Goal: Task Accomplishment & Management: Use online tool/utility

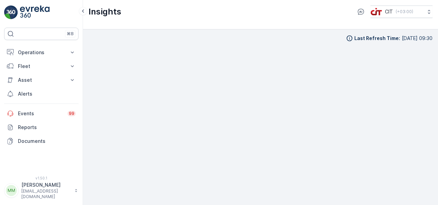
scroll to position [6, 0]
click at [54, 78] on p "Asset" at bounding box center [41, 80] width 47 height 7
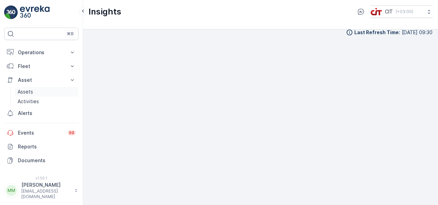
click at [53, 94] on link "Assets" at bounding box center [47, 92] width 64 height 10
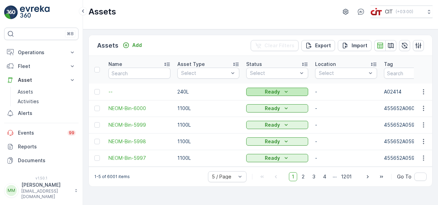
click at [285, 88] on icon "Ready" at bounding box center [286, 91] width 7 height 7
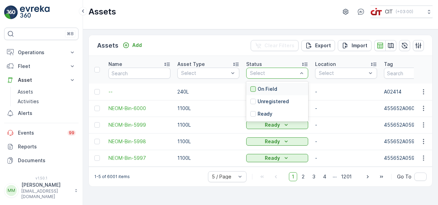
click at [255, 87] on div at bounding box center [254, 89] width 6 height 6
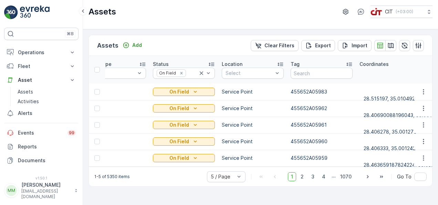
scroll to position [0, 48]
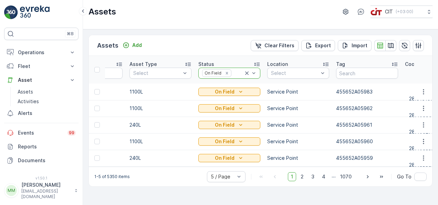
click at [247, 73] on icon at bounding box center [247, 73] width 7 height 7
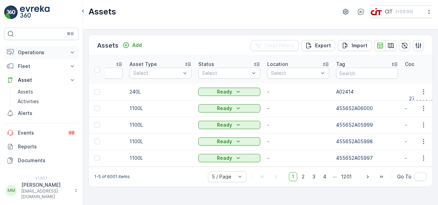
click at [73, 54] on icon at bounding box center [72, 52] width 7 height 7
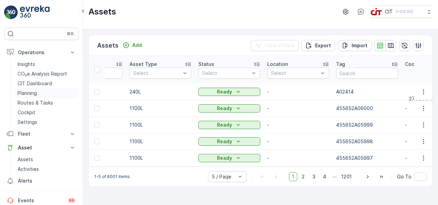
click at [48, 95] on link "Planning" at bounding box center [47, 93] width 64 height 10
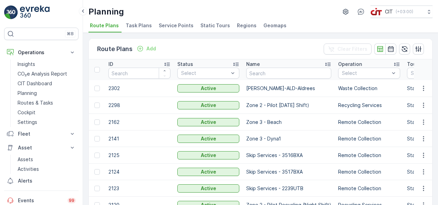
click at [174, 27] on span "Service Points" at bounding box center [176, 25] width 35 height 7
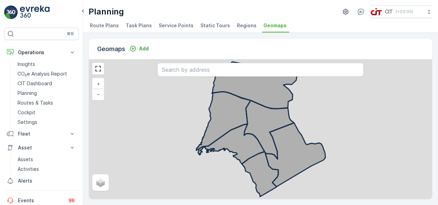
click at [163, 24] on span "Service Points" at bounding box center [176, 25] width 35 height 7
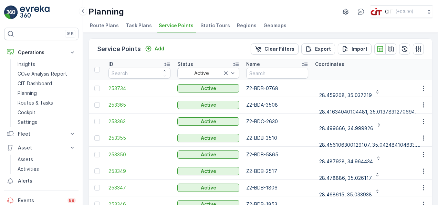
click at [197, 10] on div "Planning CIT ( +03:00 )" at bounding box center [261, 12] width 344 height 12
click at [400, 160] on td "28.487928, 34.964434" at bounding box center [377, 154] width 130 height 17
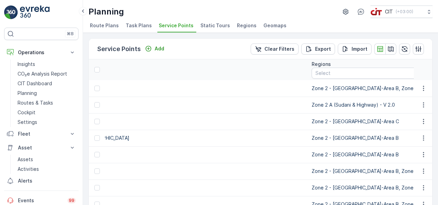
scroll to position [0, 855]
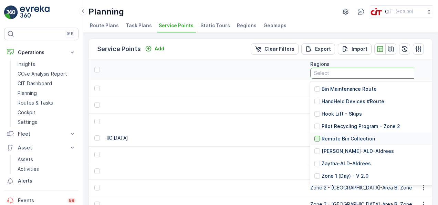
click at [315, 139] on div at bounding box center [318, 139] width 6 height 6
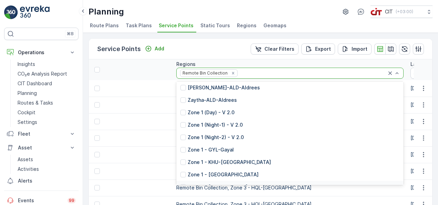
scroll to position [76, 0]
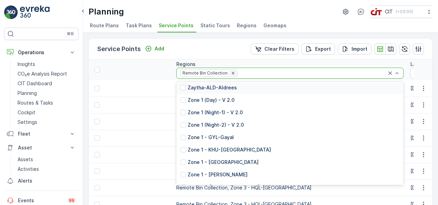
click at [232, 73] on icon "Remove Remote Bin Collection" at bounding box center [233, 73] width 2 height 2
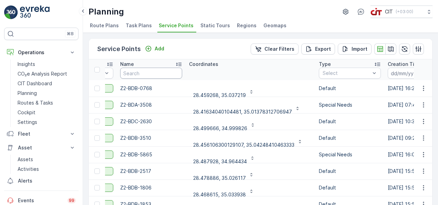
scroll to position [0, 99]
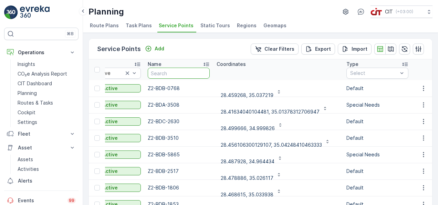
click at [155, 73] on input "text" at bounding box center [179, 73] width 62 height 11
type input "z2"
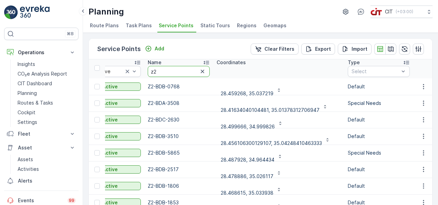
click at [162, 72] on input "z2" at bounding box center [179, 71] width 62 height 11
type input "z2 z3"
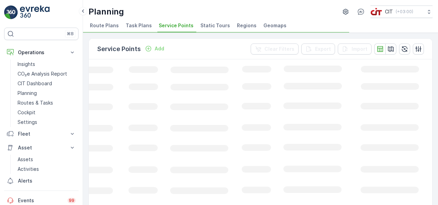
scroll to position [0, 99]
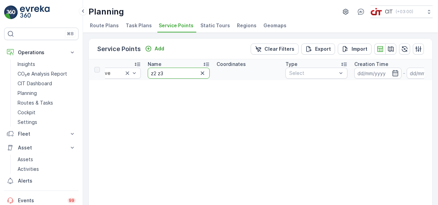
click at [162, 72] on input "z2 z3" at bounding box center [179, 73] width 62 height 11
type input "z2"
click at [162, 72] on input "z2" at bounding box center [179, 73] width 62 height 11
type input "z2"
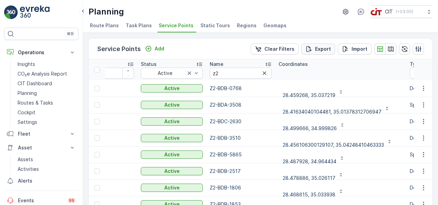
scroll to position [0, 35]
click at [146, 26] on span "Task Plans" at bounding box center [139, 25] width 26 height 7
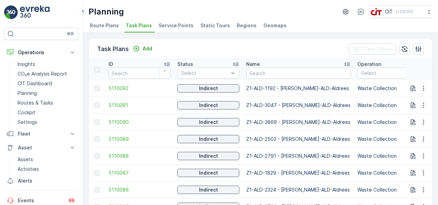
click at [278, 45] on div "Task Plans Add Clear Filters" at bounding box center [261, 49] width 344 height 21
click at [419, 71] on th at bounding box center [419, 69] width 27 height 21
click at [179, 25] on span "Service Points" at bounding box center [176, 25] width 35 height 7
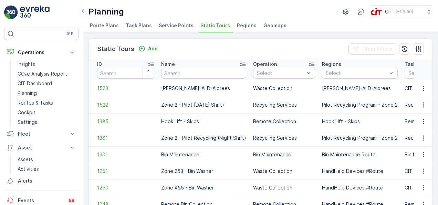
click at [177, 22] on span "Service Points" at bounding box center [176, 25] width 35 height 7
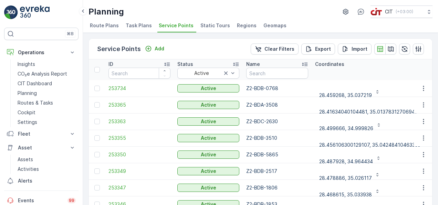
click at [155, 130] on td "253355" at bounding box center [139, 138] width 69 height 17
click at [321, 48] on p "Export" at bounding box center [323, 48] width 16 height 7
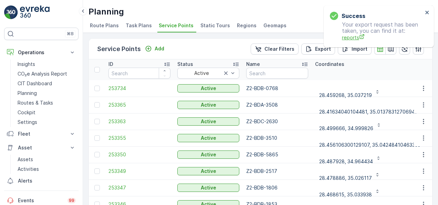
click at [349, 39] on span "reports" at bounding box center [382, 37] width 81 height 7
click at [389, 72] on th "Coordinates" at bounding box center [377, 69] width 130 height 21
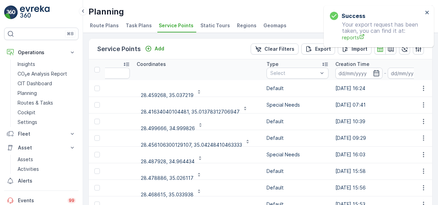
scroll to position [0, 118]
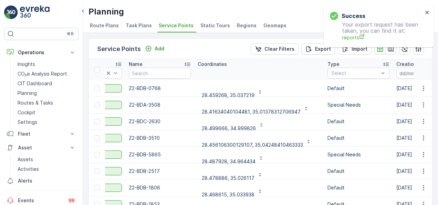
click at [106, 23] on span "Route Plans" at bounding box center [104, 25] width 29 height 7
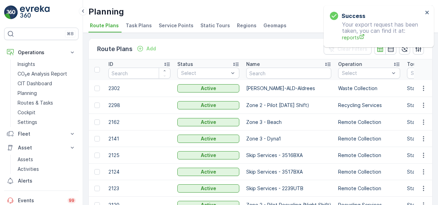
click at [197, 43] on div "Route Plans Add Clear Filters" at bounding box center [261, 49] width 344 height 21
click at [427, 11] on icon "close" at bounding box center [427, 13] width 5 height 6
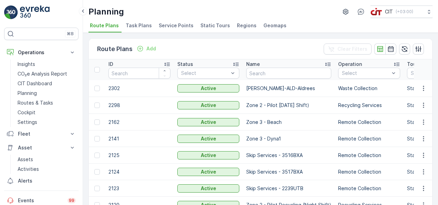
click at [288, 44] on div "Route Plans Add Clear Filters" at bounding box center [261, 49] width 344 height 21
click at [317, 129] on td "Zone 3 - Beach" at bounding box center [289, 122] width 92 height 17
click at [61, 133] on p "Fleet" at bounding box center [41, 133] width 47 height 7
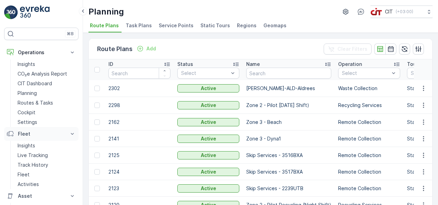
click at [61, 133] on p "Fleet" at bounding box center [41, 133] width 47 height 7
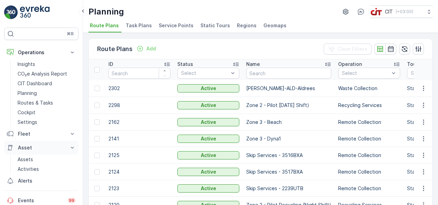
click at [54, 146] on p "Asset" at bounding box center [41, 147] width 47 height 7
click at [50, 158] on link "Assets" at bounding box center [47, 159] width 64 height 10
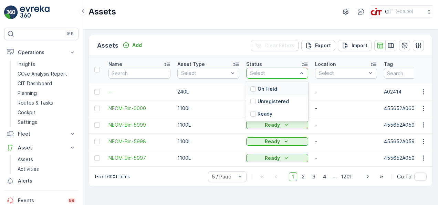
click at [274, 87] on p "On Field" at bounding box center [268, 88] width 20 height 7
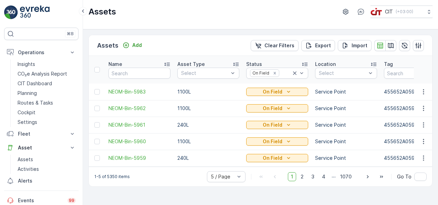
click at [364, 115] on td "Service Point" at bounding box center [346, 108] width 69 height 17
click at [323, 46] on p "Export" at bounding box center [323, 45] width 16 height 7
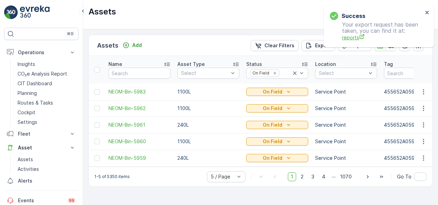
click at [349, 37] on span "reports" at bounding box center [382, 37] width 81 height 7
click at [344, 36] on span "reports" at bounding box center [382, 37] width 81 height 7
click at [61, 134] on p "Fleet" at bounding box center [41, 133] width 47 height 7
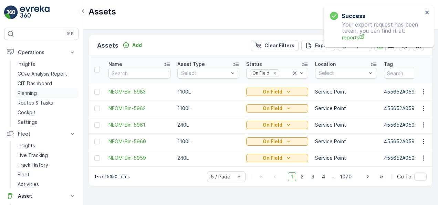
click at [62, 93] on link "Planning" at bounding box center [47, 93] width 64 height 10
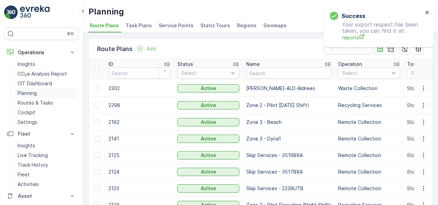
click at [55, 91] on link "Planning" at bounding box center [47, 93] width 64 height 10
click at [146, 138] on p "2141" at bounding box center [140, 138] width 62 height 7
click at [142, 27] on span "Task Plans" at bounding box center [139, 25] width 26 height 7
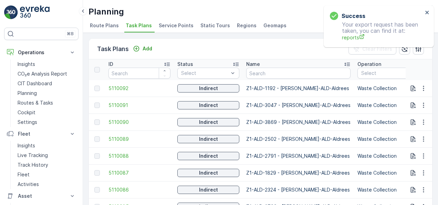
click at [281, 45] on div "Task Plans Add Clear Filters" at bounding box center [261, 49] width 344 height 21
click at [395, 134] on td "Waste Collection" at bounding box center [388, 139] width 69 height 17
click at [206, 22] on span "Static Tours" at bounding box center [216, 25] width 30 height 7
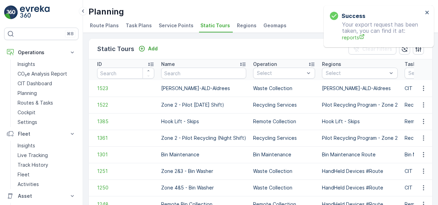
click at [245, 50] on div "Static Tours Add Clear Filters" at bounding box center [261, 49] width 344 height 21
click at [301, 145] on td "Recycling Services" at bounding box center [284, 138] width 69 height 17
click at [246, 27] on span "Regions" at bounding box center [247, 25] width 20 height 7
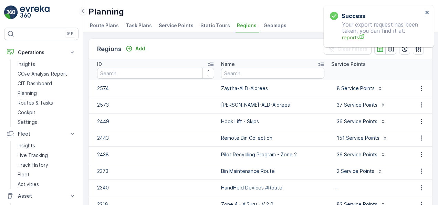
click at [168, 102] on p "2573" at bounding box center [155, 104] width 117 height 7
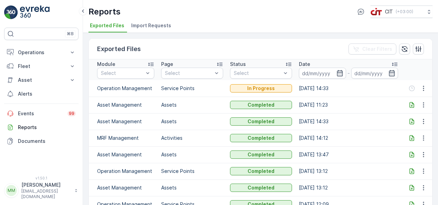
click at [376, 115] on td "[DATE] 14:33" at bounding box center [349, 121] width 106 height 17
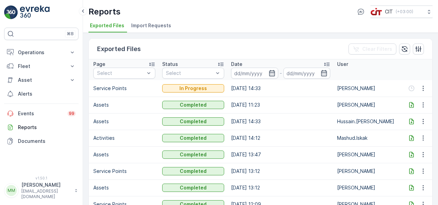
scroll to position [0, 69]
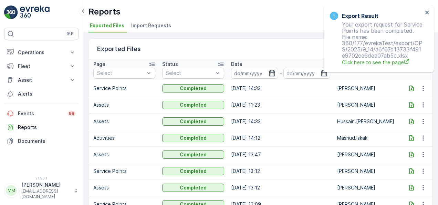
click at [410, 89] on icon at bounding box center [411, 88] width 4 height 6
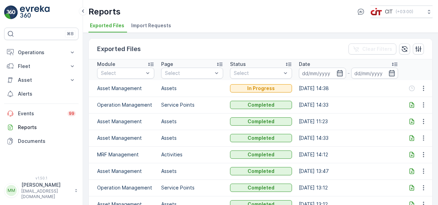
click at [382, 121] on td "[DATE] 11:23" at bounding box center [349, 121] width 106 height 17
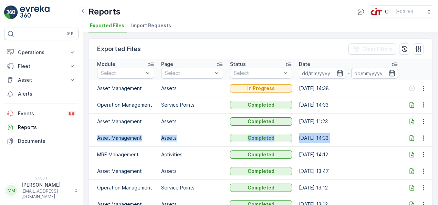
drag, startPoint x: 438, startPoint y: 117, endPoint x: 436, endPoint y: 139, distance: 21.4
click at [436, 139] on div "Exported Files Clear Filters Module Select Page Select Status Select Date - Use…" at bounding box center [260, 119] width 355 height 172
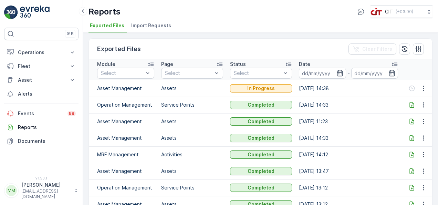
drag, startPoint x: 436, startPoint y: 139, endPoint x: 369, endPoint y: 101, distance: 77.3
click at [369, 101] on td "14.09.2025 14:33" at bounding box center [349, 104] width 106 height 17
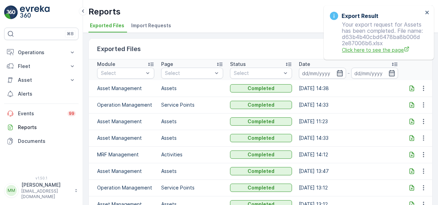
click at [362, 53] on span "Click here to see the page" at bounding box center [382, 49] width 81 height 7
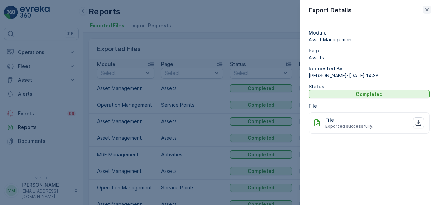
click at [428, 7] on icon "button" at bounding box center [427, 9] width 7 height 7
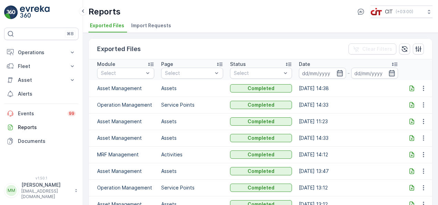
click at [399, 110] on td "[DATE] 14:33" at bounding box center [349, 104] width 106 height 17
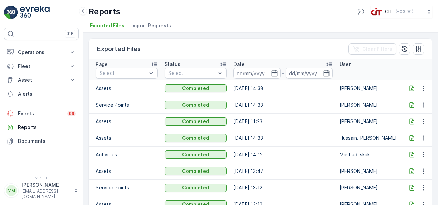
scroll to position [0, 69]
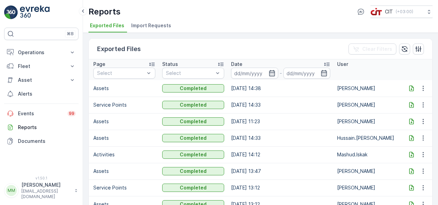
click at [410, 89] on icon at bounding box center [411, 88] width 7 height 7
